Goal: Information Seeking & Learning: Learn about a topic

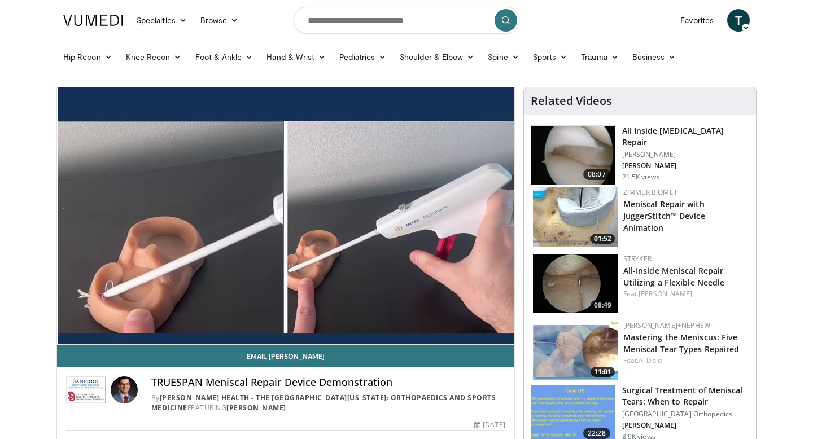
click at [579, 24] on nav "Specialties Adult & Family Medicine Allergy, [MEDICAL_DATA], Immunology Anesthe…" at bounding box center [406, 20] width 700 height 41
click at [591, 158] on img at bounding box center [573, 155] width 84 height 59
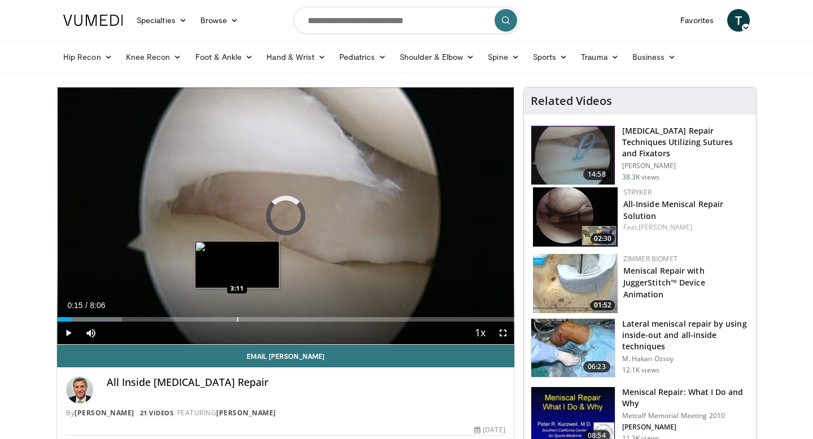
click at [237, 319] on div "Progress Bar" at bounding box center [237, 319] width 1 height 5
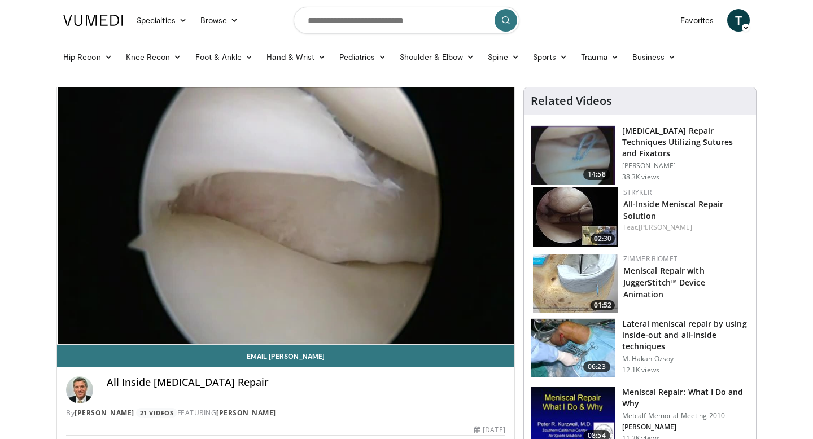
click at [377, 247] on div "10 seconds Tap to unmute" at bounding box center [285, 216] width 457 height 257
